Goal: Task Accomplishment & Management: Complete application form

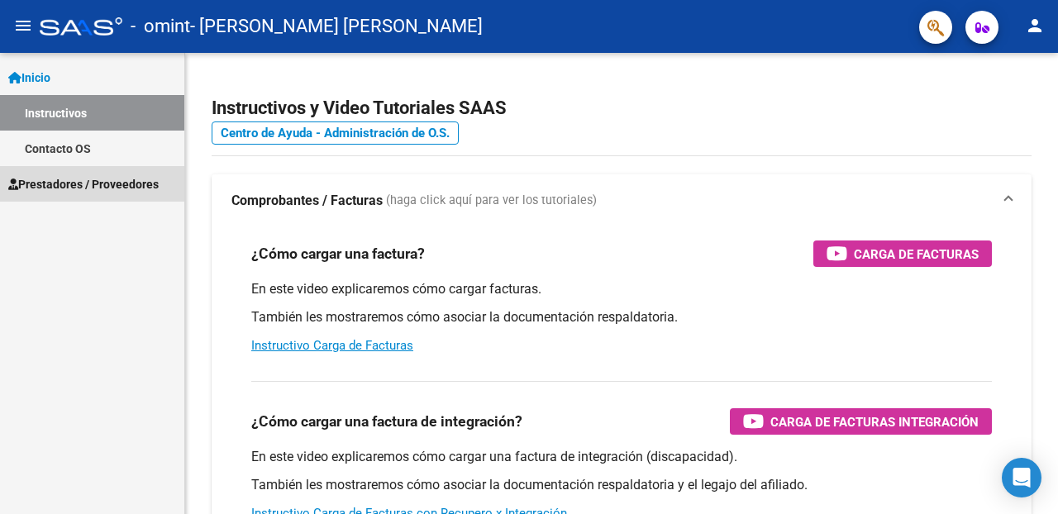
click at [69, 184] on span "Prestadores / Proveedores" at bounding box center [83, 184] width 150 height 18
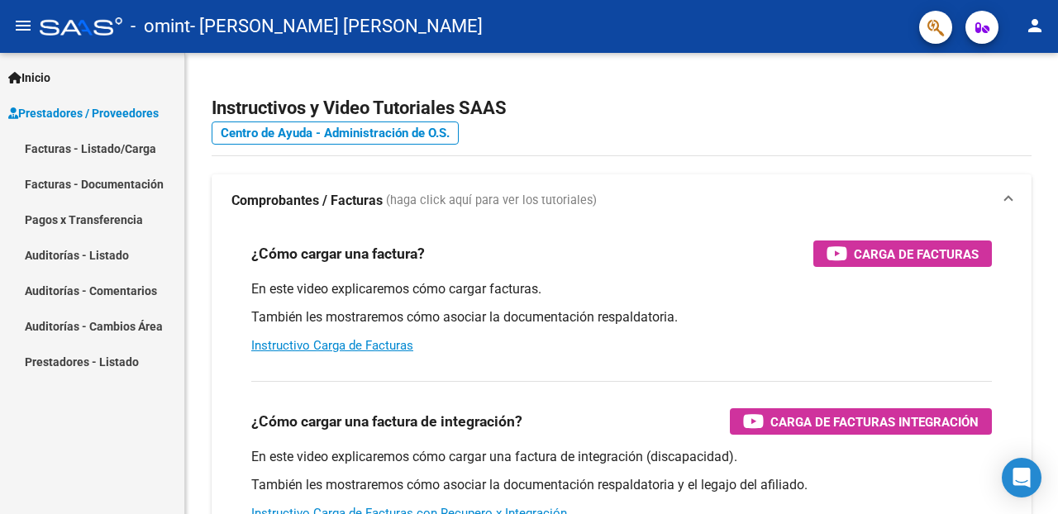
click at [105, 145] on link "Facturas - Listado/Carga" at bounding box center [92, 149] width 184 height 36
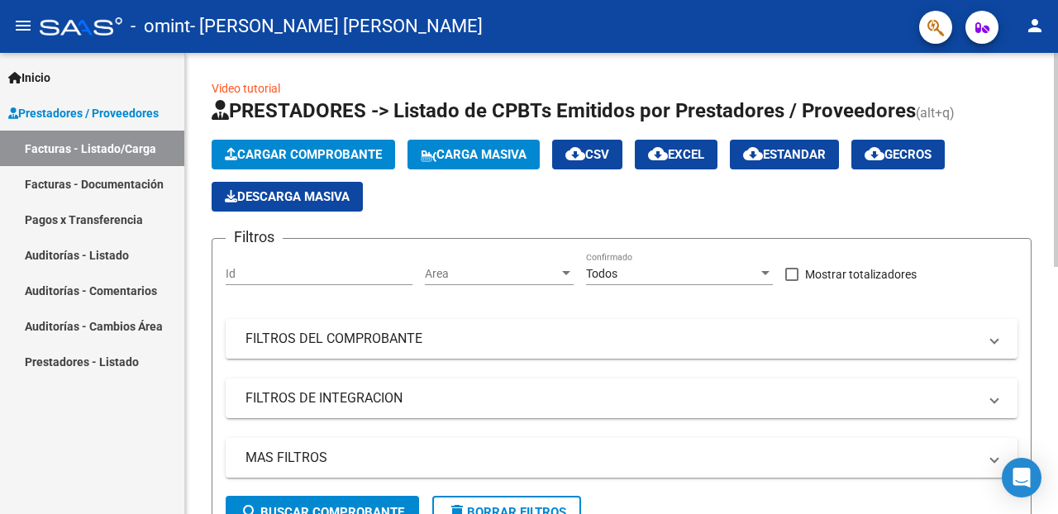
click at [279, 149] on span "Cargar Comprobante" at bounding box center [303, 154] width 157 height 15
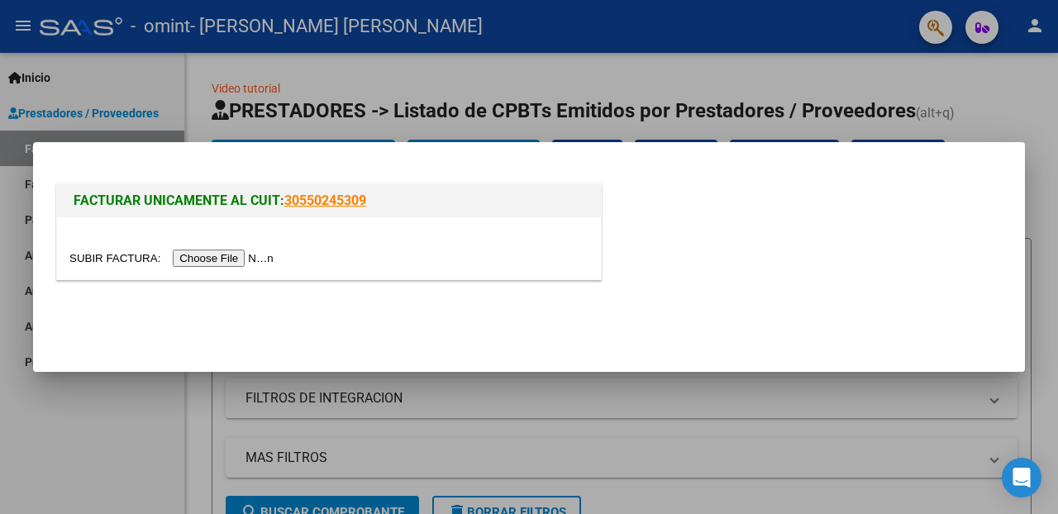
click at [201, 255] on input "file" at bounding box center [173, 258] width 209 height 17
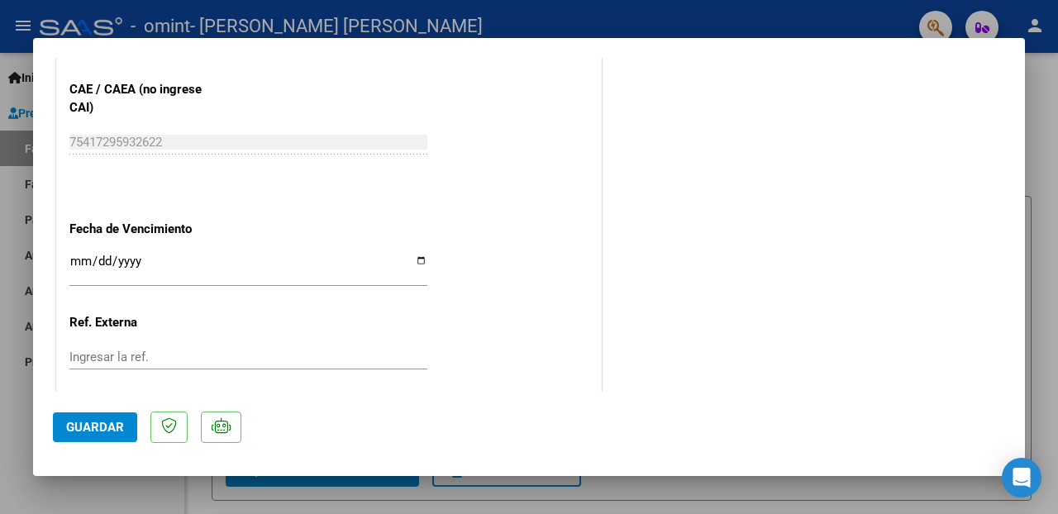
scroll to position [958, 0]
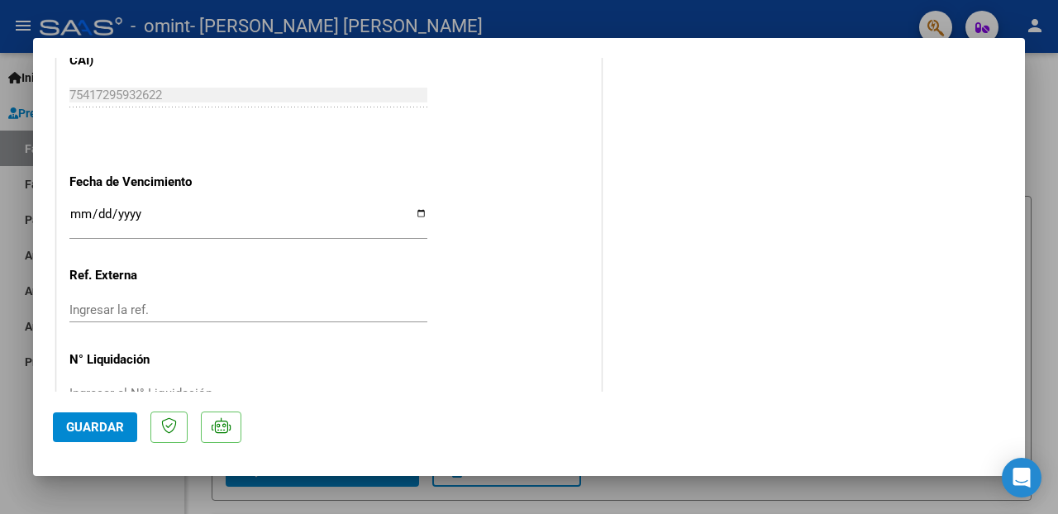
click at [422, 214] on input "Ingresar la fecha" at bounding box center [248, 220] width 358 height 26
type input "[DATE]"
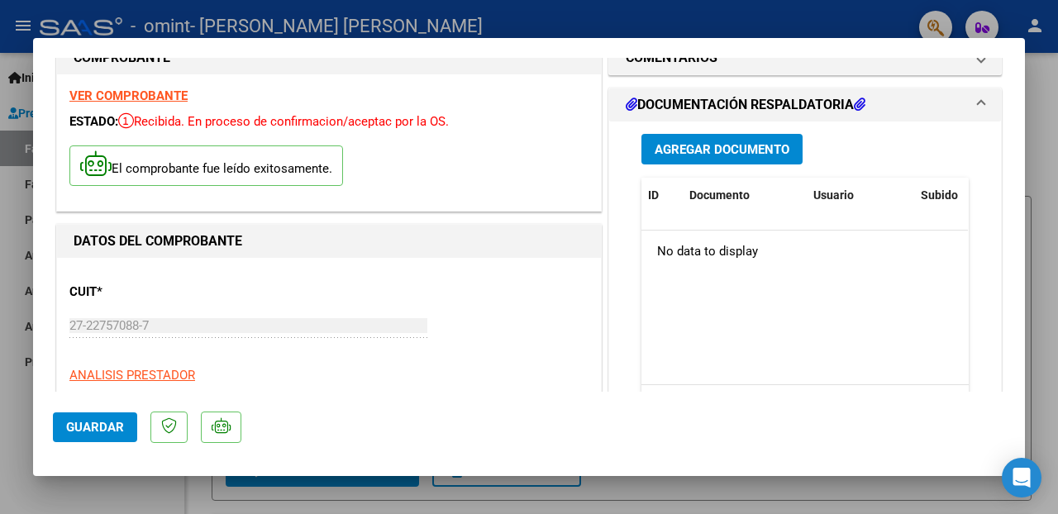
scroll to position [0, 0]
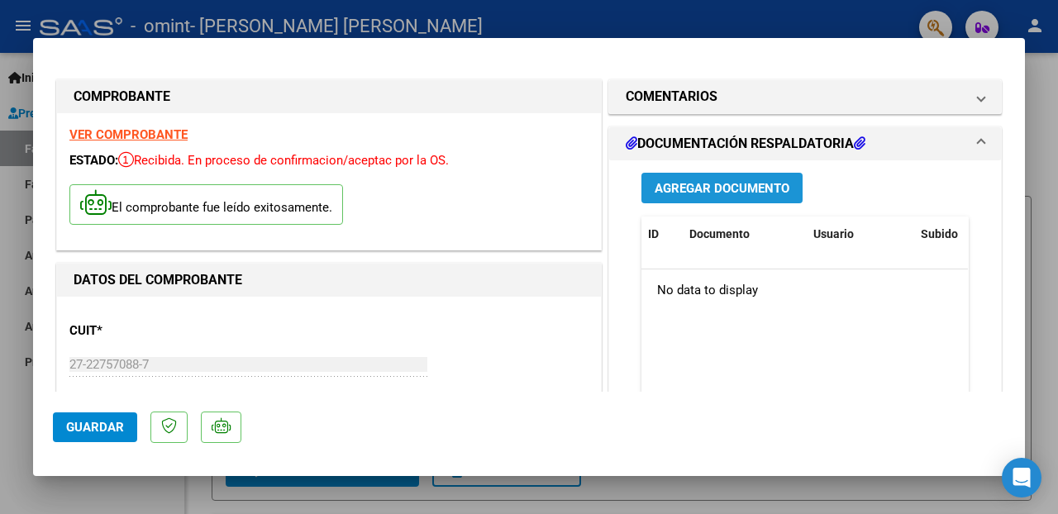
click at [712, 184] on span "Agregar Documento" at bounding box center [721, 188] width 135 height 15
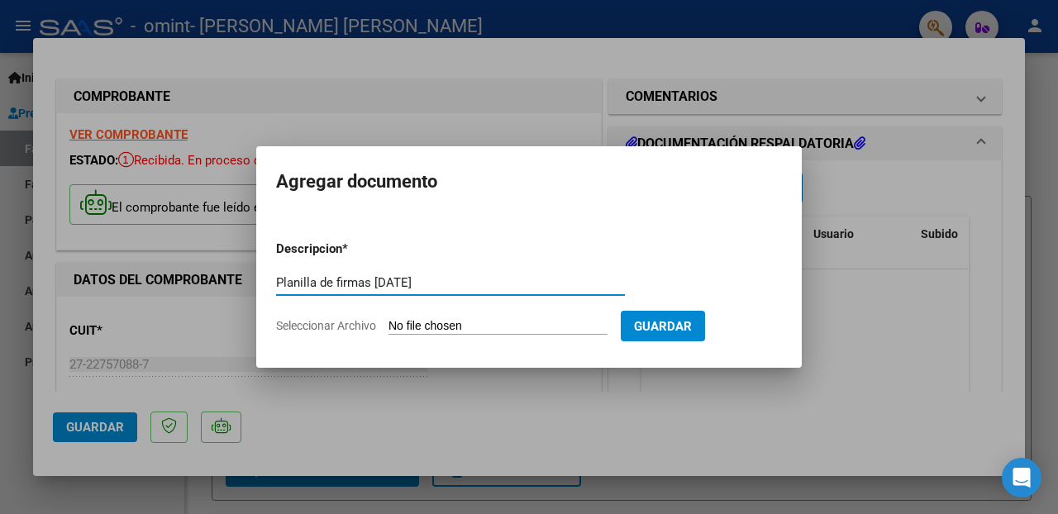
type input "Planilla de firmas [DATE]"
click at [354, 323] on span "Seleccionar Archivo" at bounding box center [326, 325] width 100 height 13
click at [388, 323] on input "Seleccionar Archivo" at bounding box center [497, 327] width 219 height 16
type input "C:\fakepath\planilla septiembre Omint.pdf"
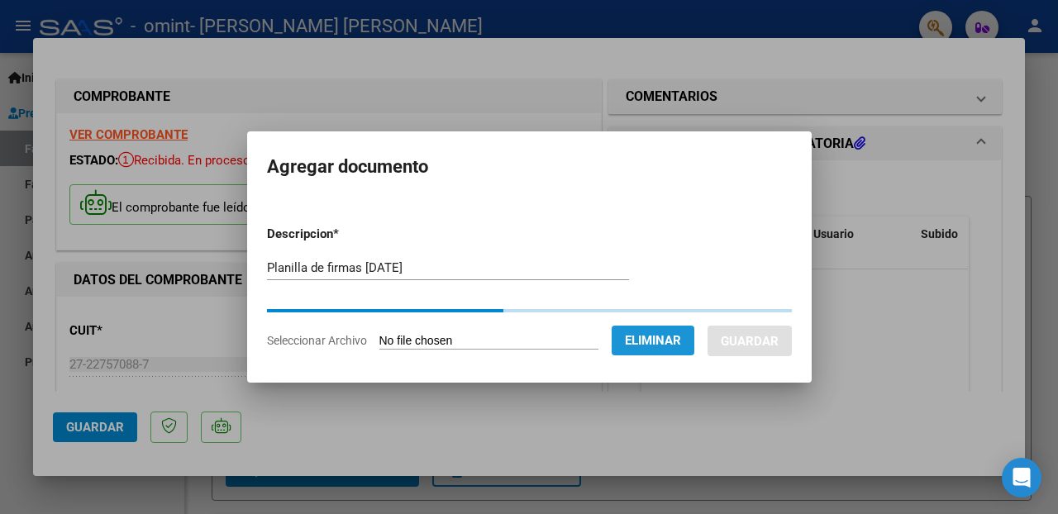
click at [665, 340] on span "Eliminar" at bounding box center [653, 340] width 56 height 15
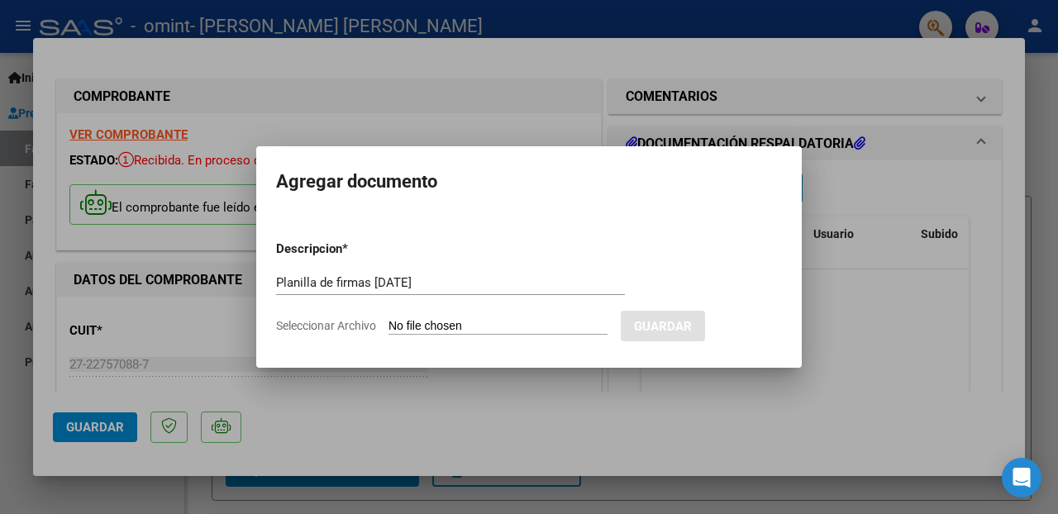
click at [378, 327] on app-file-uploader "Seleccionar Archivo" at bounding box center [448, 325] width 345 height 15
click at [346, 329] on span "Seleccionar Archivo" at bounding box center [326, 325] width 100 height 13
click at [388, 329] on input "Seleccionar Archivo" at bounding box center [497, 327] width 219 height 16
type input "C:\fakepath\planilla septiembre Omint.pdf"
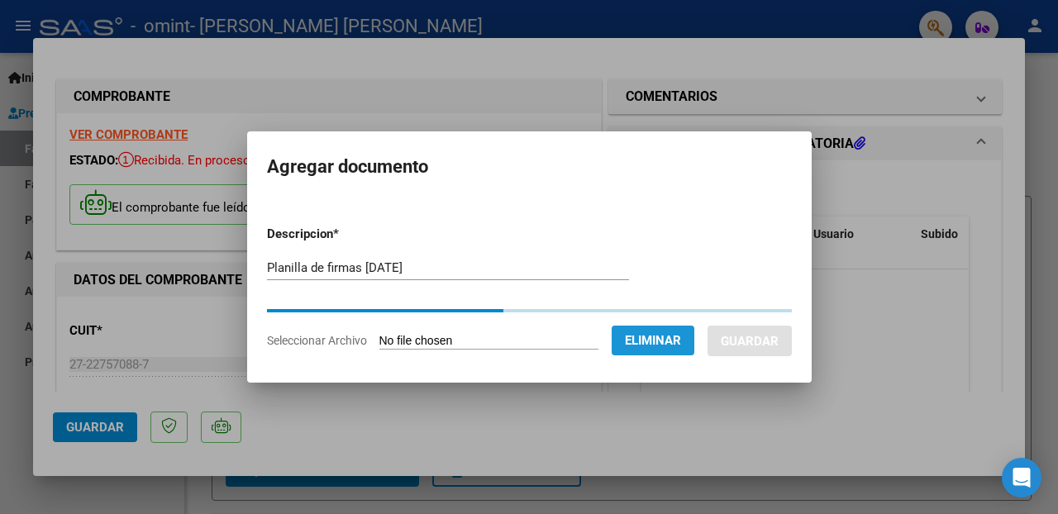
click at [681, 343] on span "Eliminar" at bounding box center [653, 340] width 56 height 15
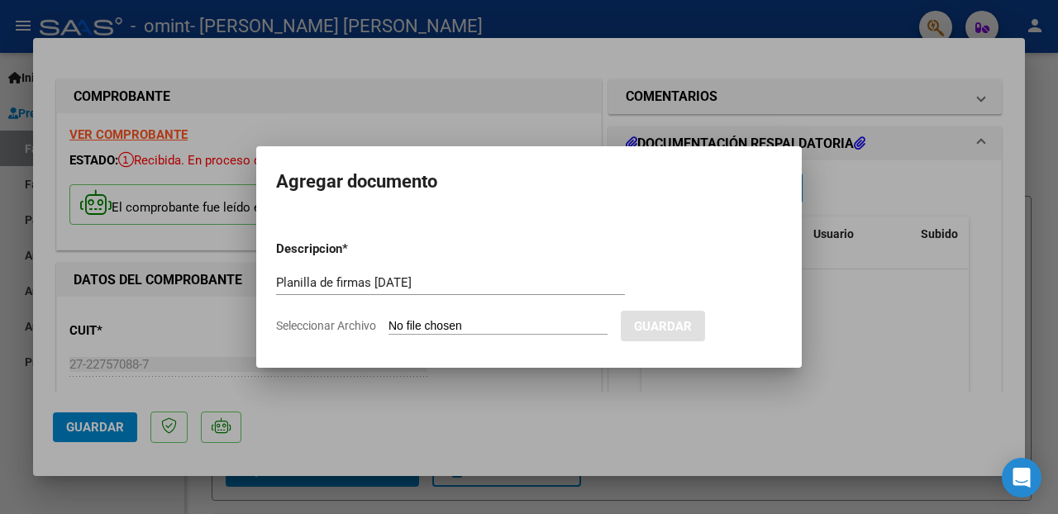
click at [895, 337] on div at bounding box center [529, 257] width 1058 height 514
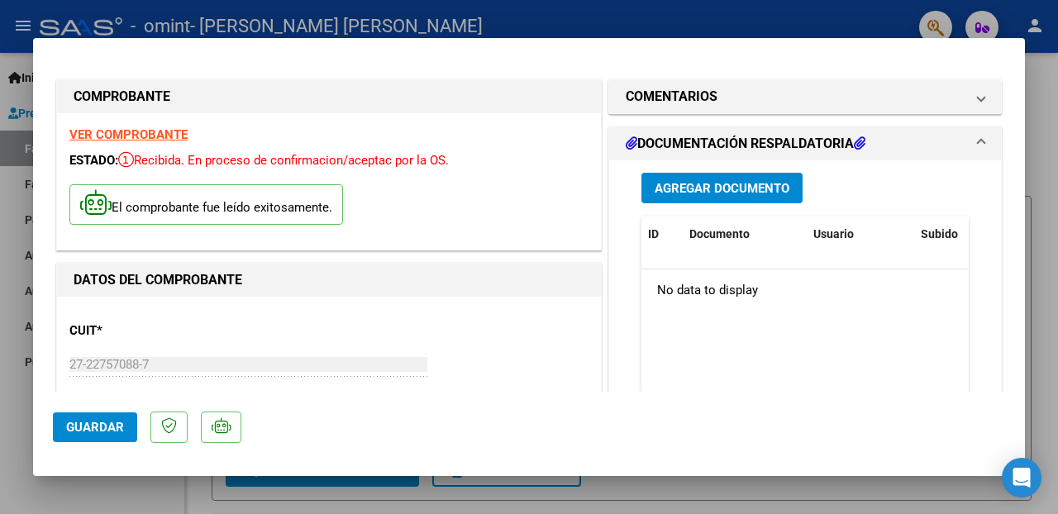
click at [87, 430] on span "Guardar" at bounding box center [95, 427] width 58 height 15
click at [709, 193] on span "Agregar Documento" at bounding box center [721, 188] width 135 height 15
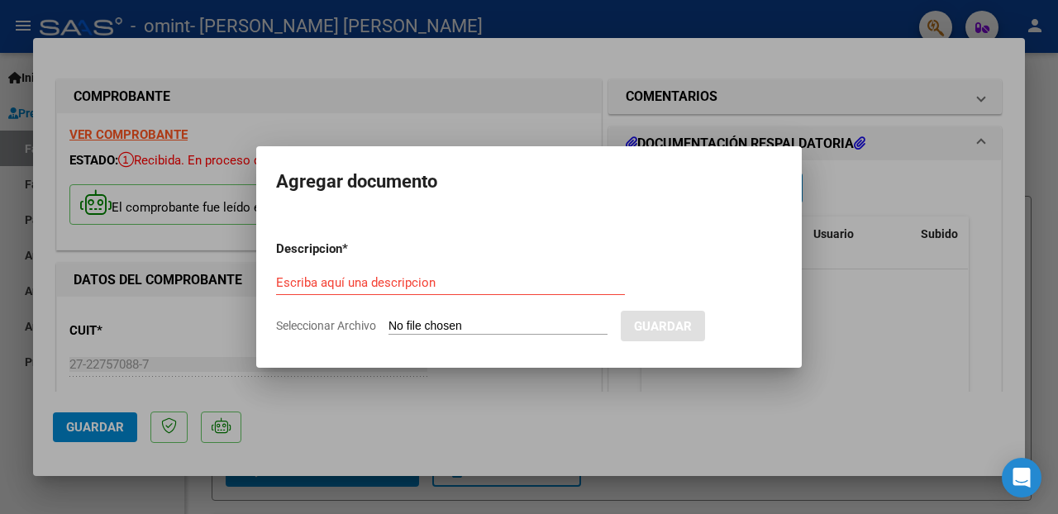
click at [283, 329] on span "Seleccionar Archivo" at bounding box center [326, 325] width 100 height 13
click at [388, 329] on input "Seleccionar Archivo" at bounding box center [497, 327] width 219 height 16
type input "C:\fakepath\planilla septiembre Omint.pdf"
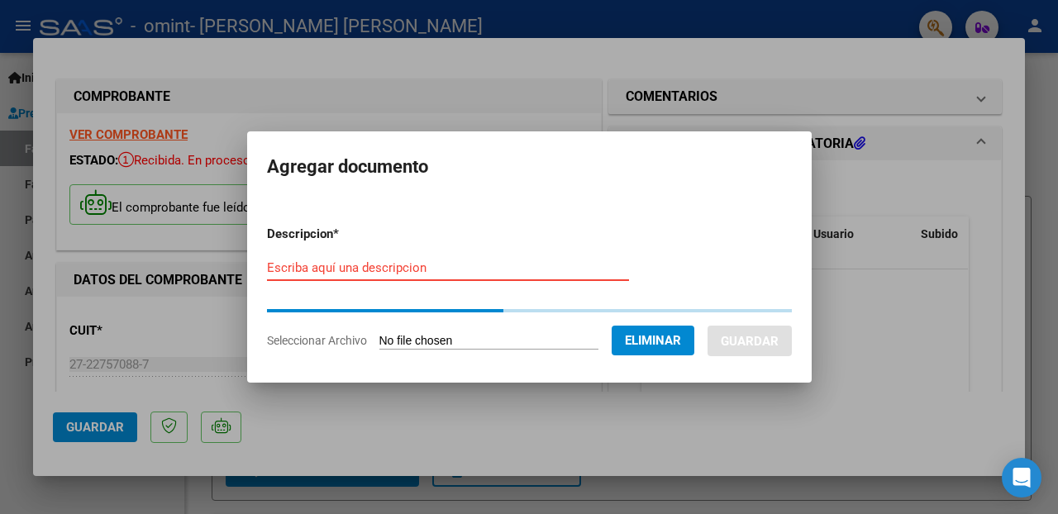
click at [337, 269] on input "Escriba aquí una descripcion" at bounding box center [448, 267] width 362 height 15
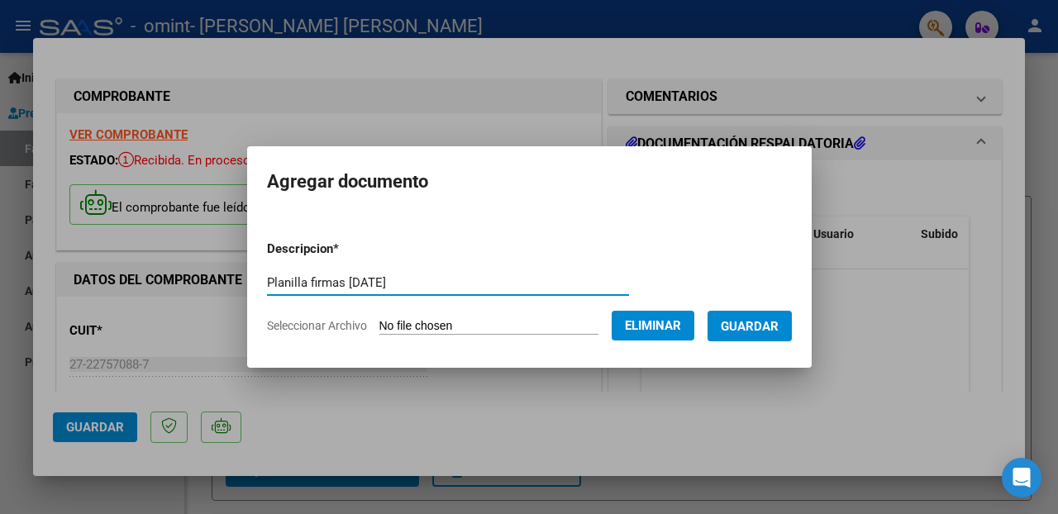
type input "Planilla firmas [DATE]"
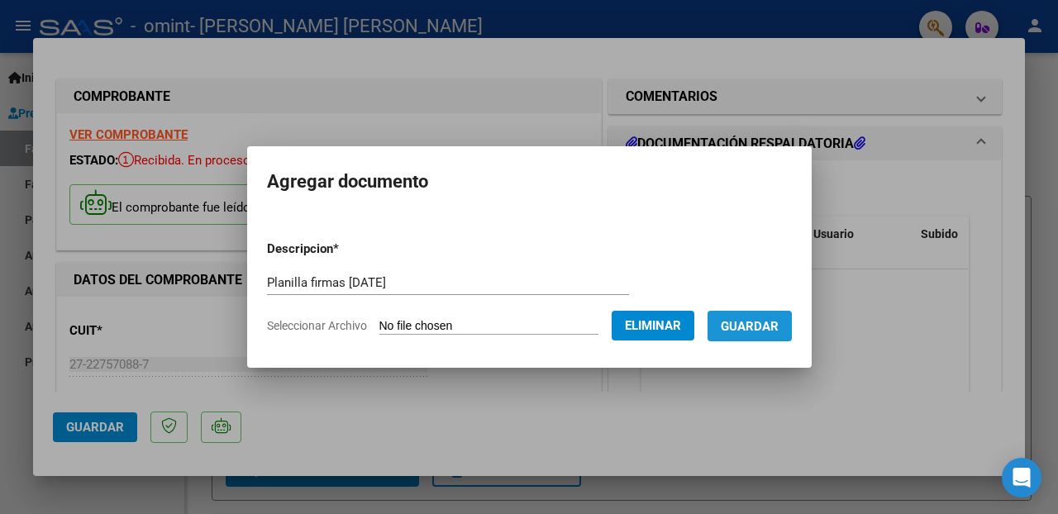
click at [778, 329] on span "Guardar" at bounding box center [750, 326] width 58 height 15
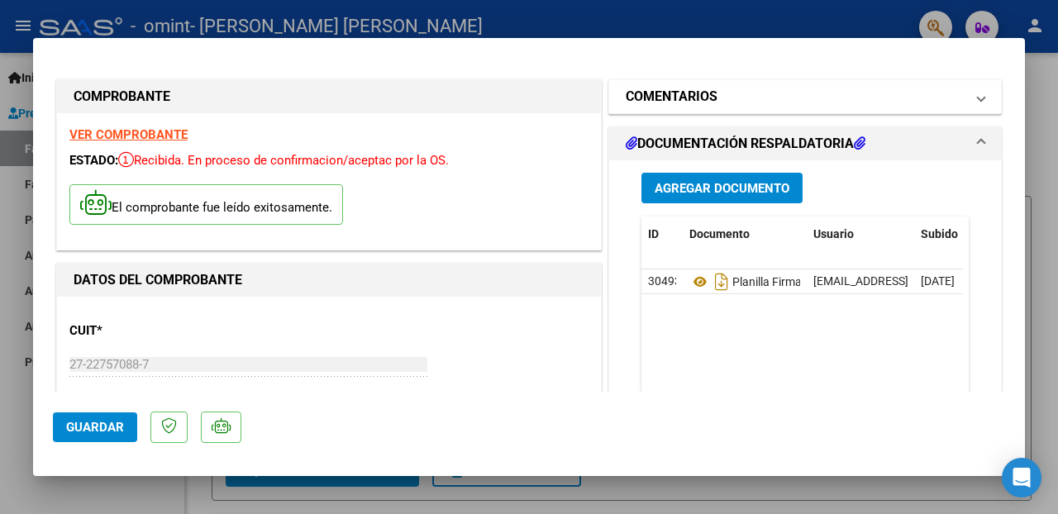
click at [977, 103] on span at bounding box center [980, 97] width 7 height 20
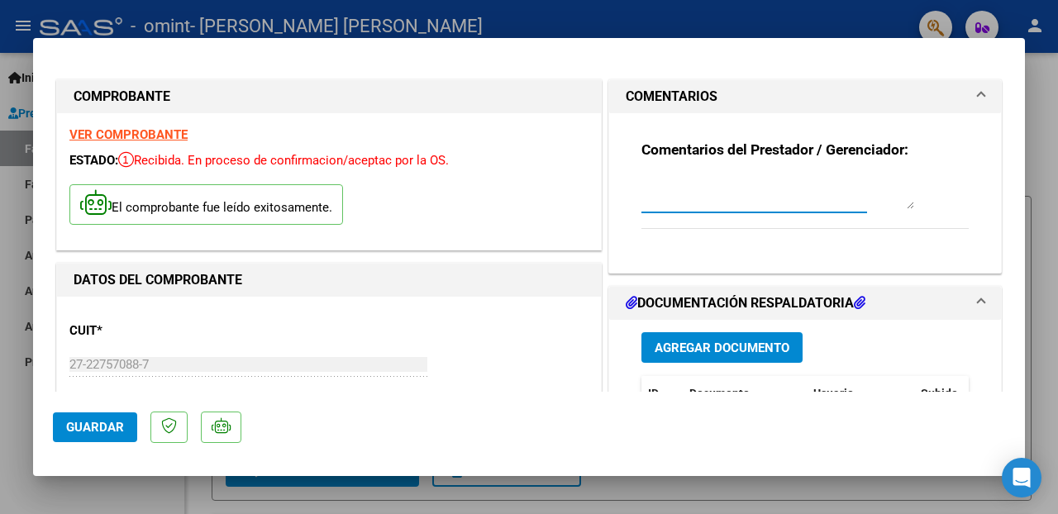
click at [751, 202] on textarea at bounding box center [777, 192] width 273 height 33
type textarea "Subida la factura modificada"
click at [904, 205] on textarea "Subida la factura modificada" at bounding box center [777, 192] width 273 height 33
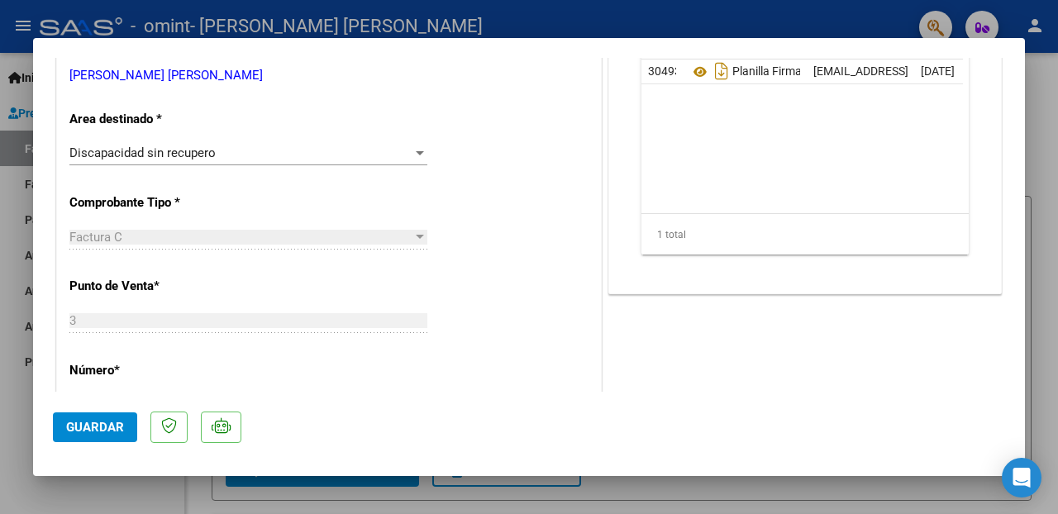
scroll to position [1004, 0]
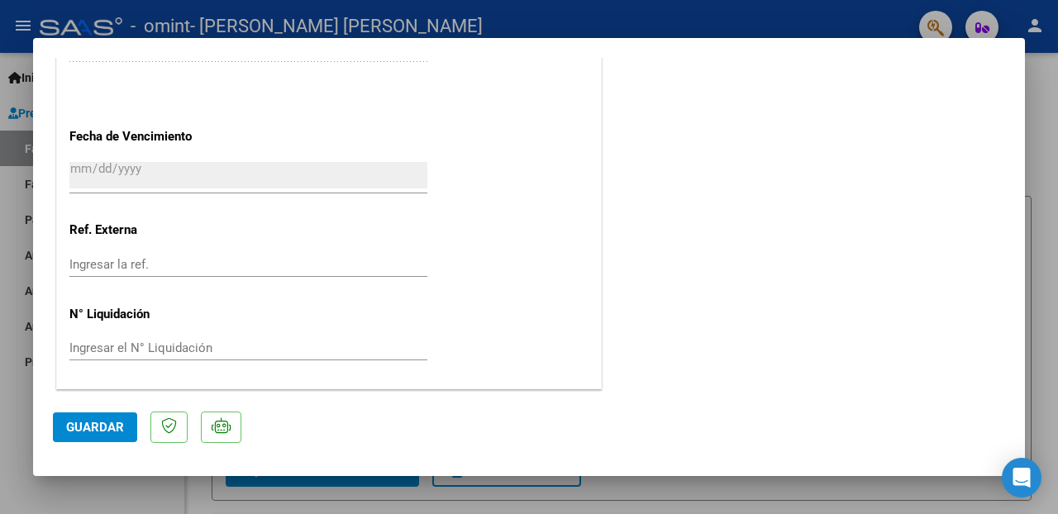
click at [85, 430] on span "Guardar" at bounding box center [95, 427] width 58 height 15
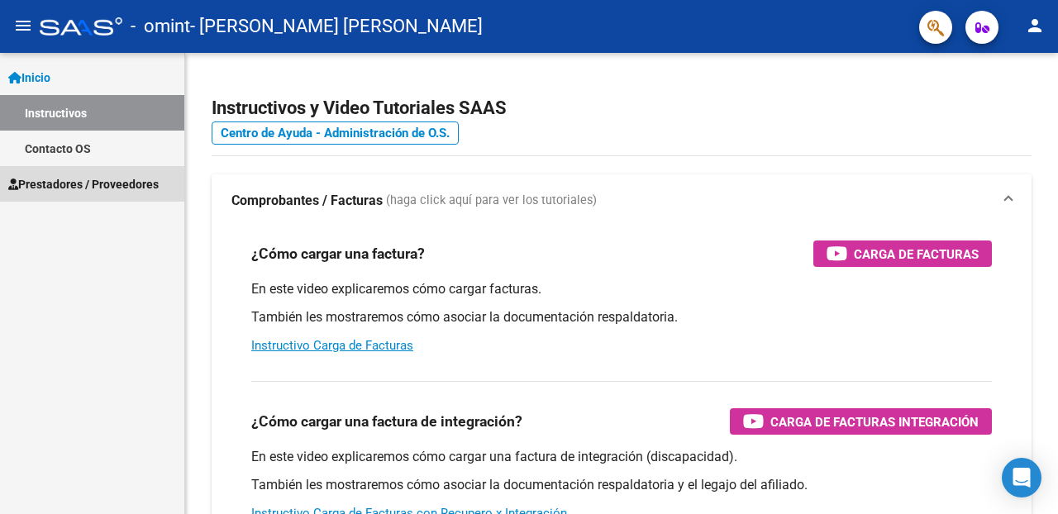
click at [118, 179] on span "Prestadores / Proveedores" at bounding box center [83, 184] width 150 height 18
click at [121, 186] on span "Prestadores / Proveedores" at bounding box center [83, 184] width 150 height 18
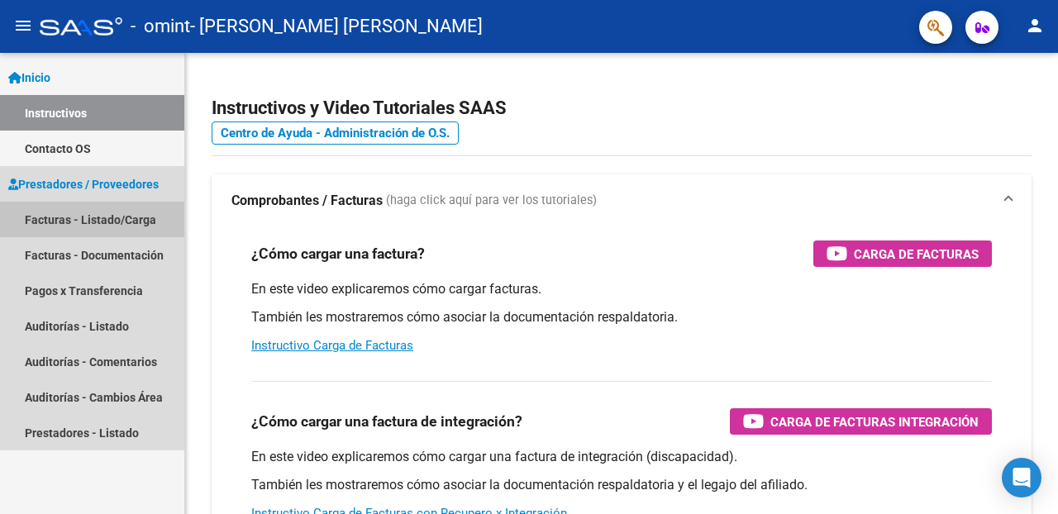
click at [125, 220] on link "Facturas - Listado/Carga" at bounding box center [92, 220] width 184 height 36
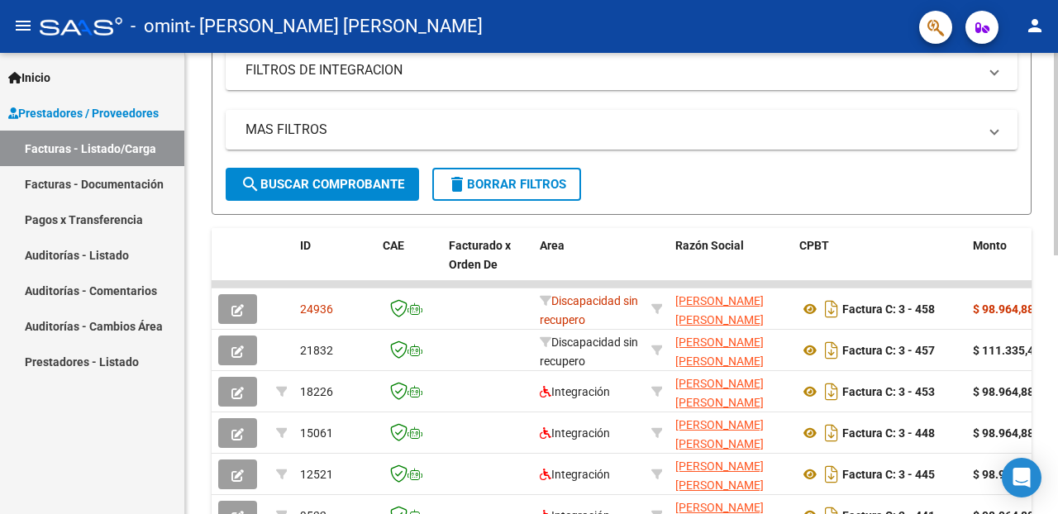
scroll to position [369, 0]
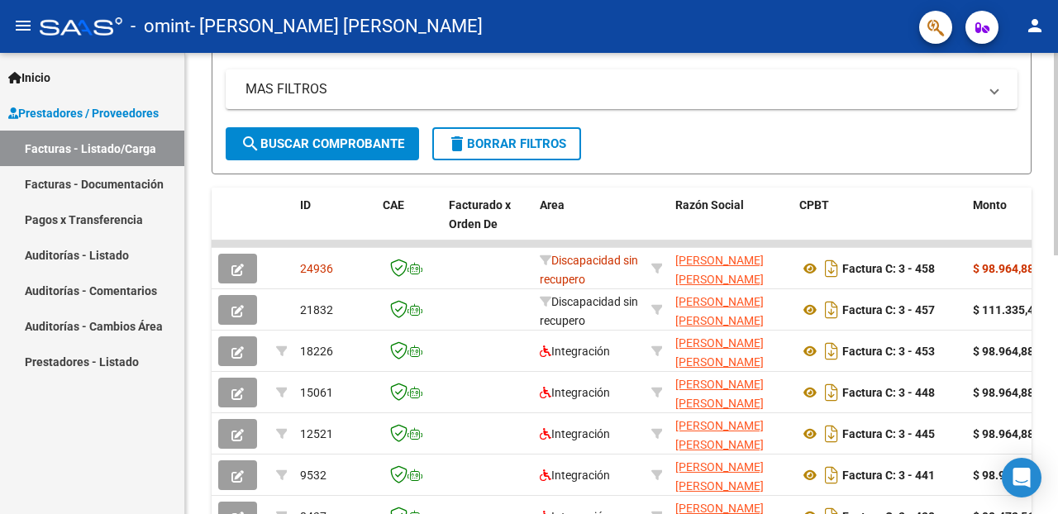
click at [1057, 283] on div at bounding box center [1055, 320] width 4 height 202
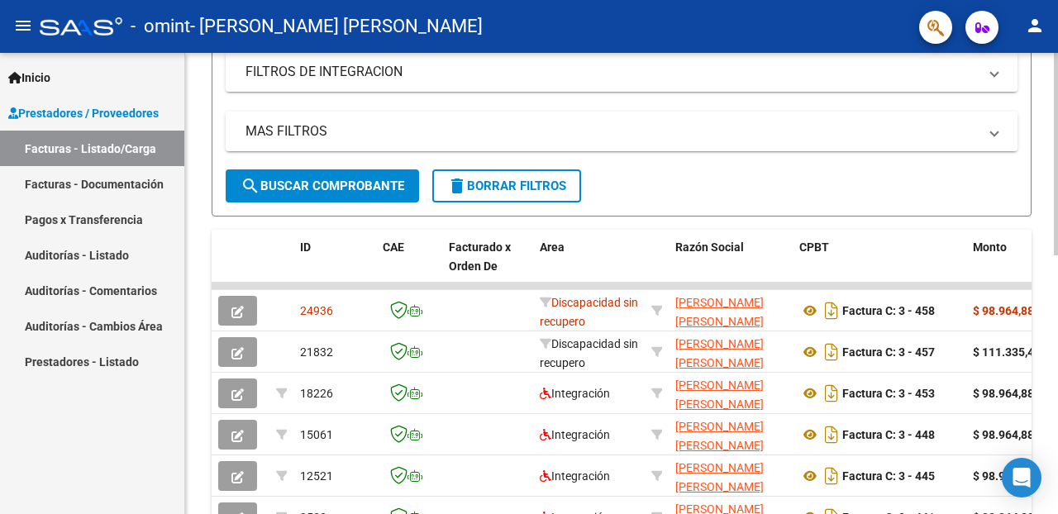
scroll to position [587, 0]
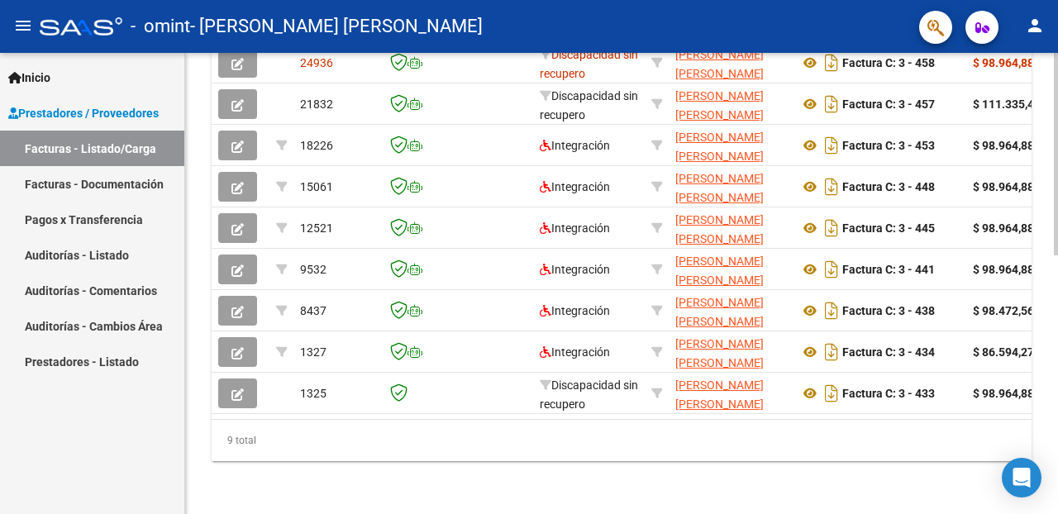
click at [1057, 416] on div at bounding box center [1055, 413] width 4 height 202
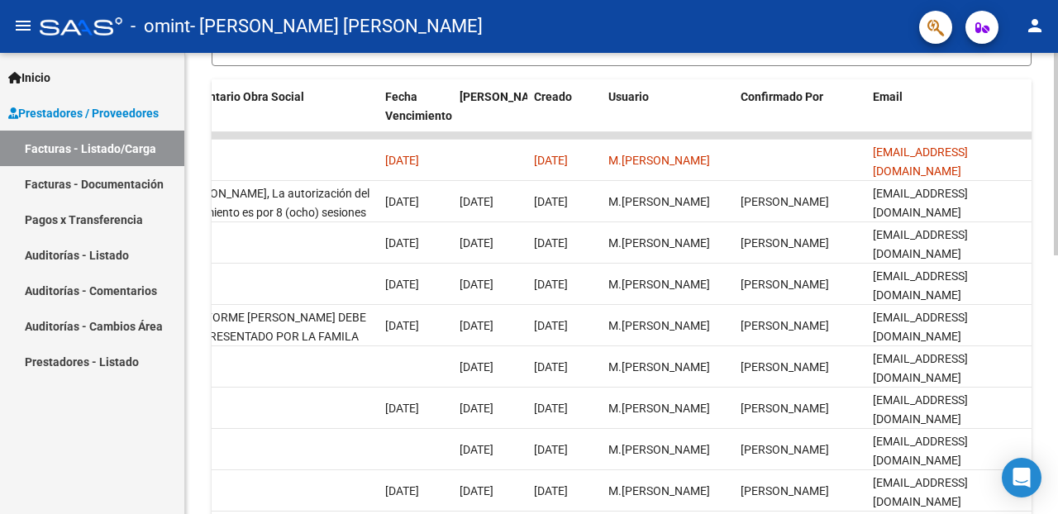
scroll to position [474, 0]
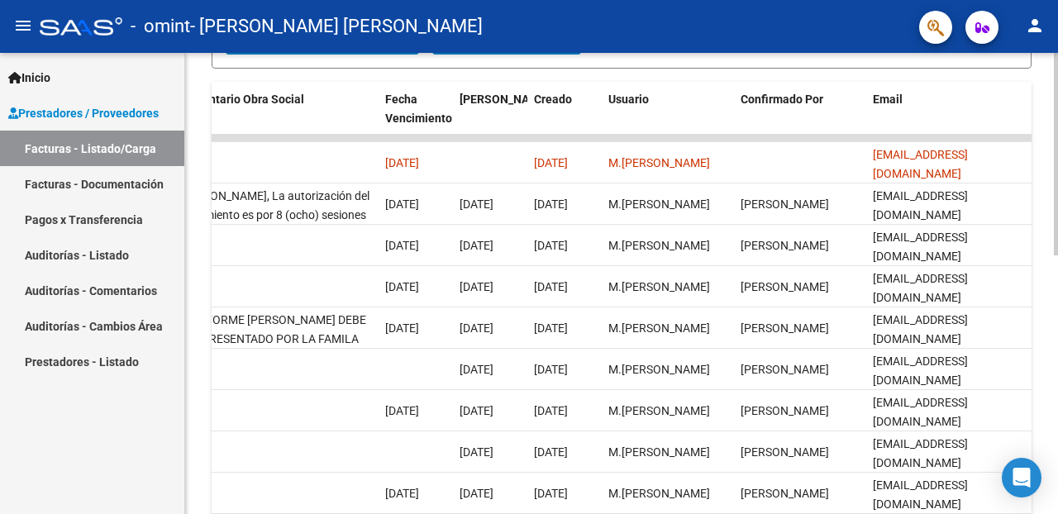
click at [1053, 341] on div at bounding box center [1055, 367] width 4 height 202
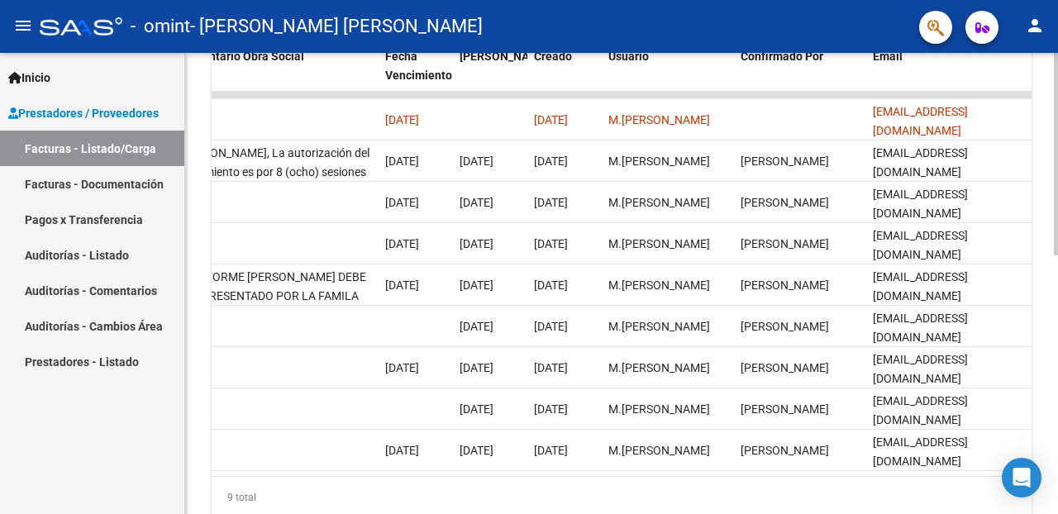
scroll to position [587, 0]
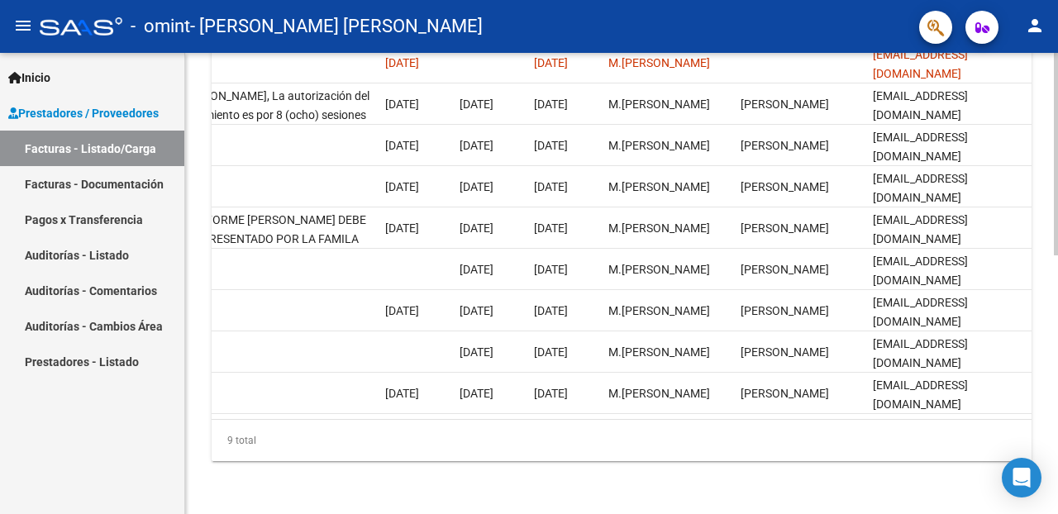
click at [1057, 467] on div at bounding box center [1055, 413] width 4 height 202
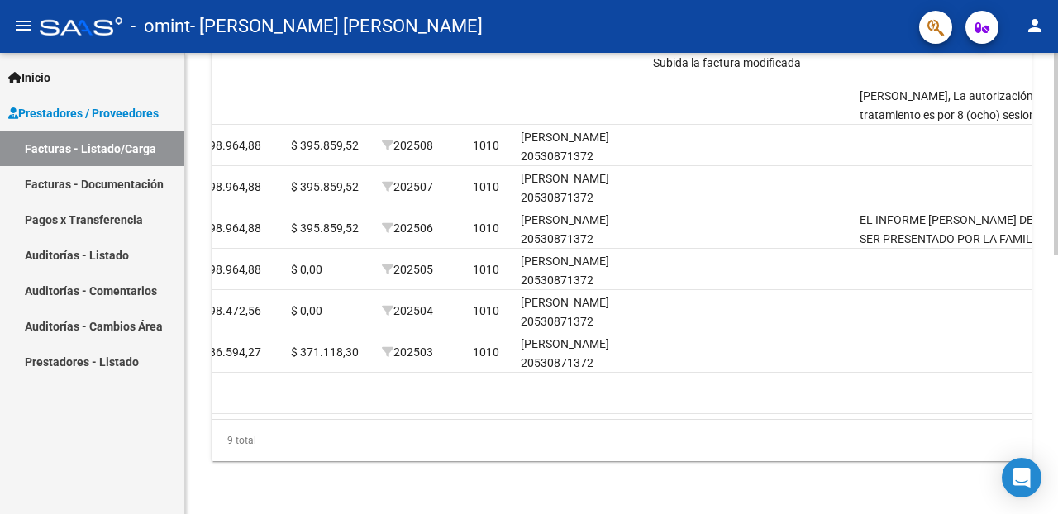
scroll to position [0, 1212]
